Goal: Transaction & Acquisition: Purchase product/service

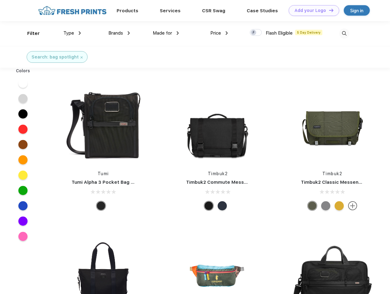
click at [311, 10] on link "Add your Logo Design Tool" at bounding box center [313, 10] width 50 height 11
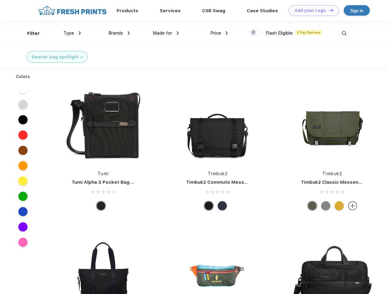
click at [0, 0] on div "Design Tool" at bounding box center [0, 0] width 0 height 0
click at [328, 10] on link "Add your Logo Design Tool" at bounding box center [313, 10] width 50 height 11
click at [29, 33] on div "Filter" at bounding box center [33, 33] width 13 height 7
click at [72, 33] on span "Type" at bounding box center [68, 33] width 11 height 6
click at [119, 33] on span "Brands" at bounding box center [115, 33] width 15 height 6
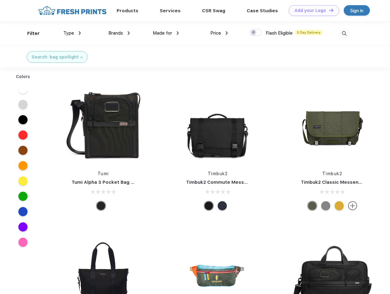
click at [166, 33] on span "Made for" at bounding box center [162, 33] width 19 height 6
click at [219, 33] on span "Price" at bounding box center [215, 33] width 11 height 6
click at [256, 33] on div at bounding box center [255, 32] width 12 height 7
click at [253, 33] on input "checkbox" at bounding box center [251, 31] width 4 height 4
click at [344, 33] on img at bounding box center [344, 33] width 10 height 10
